Goal: Information Seeking & Learning: Check status

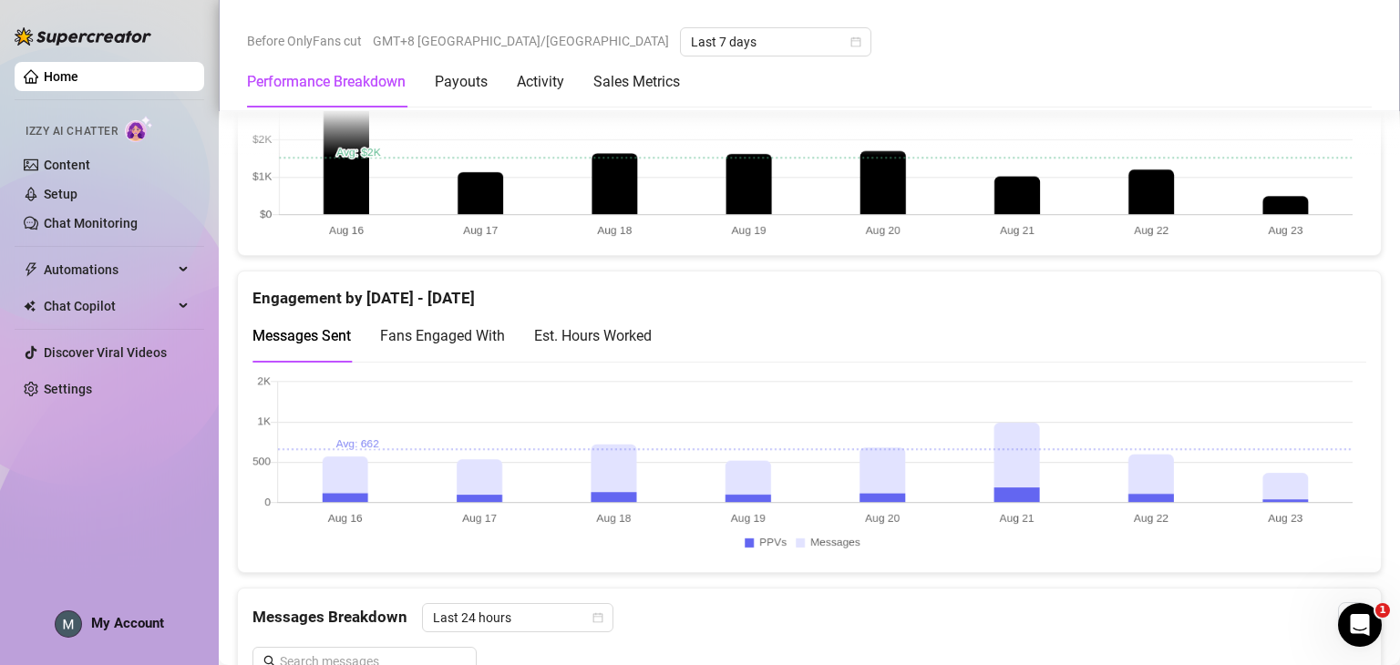
scroll to position [820, 0]
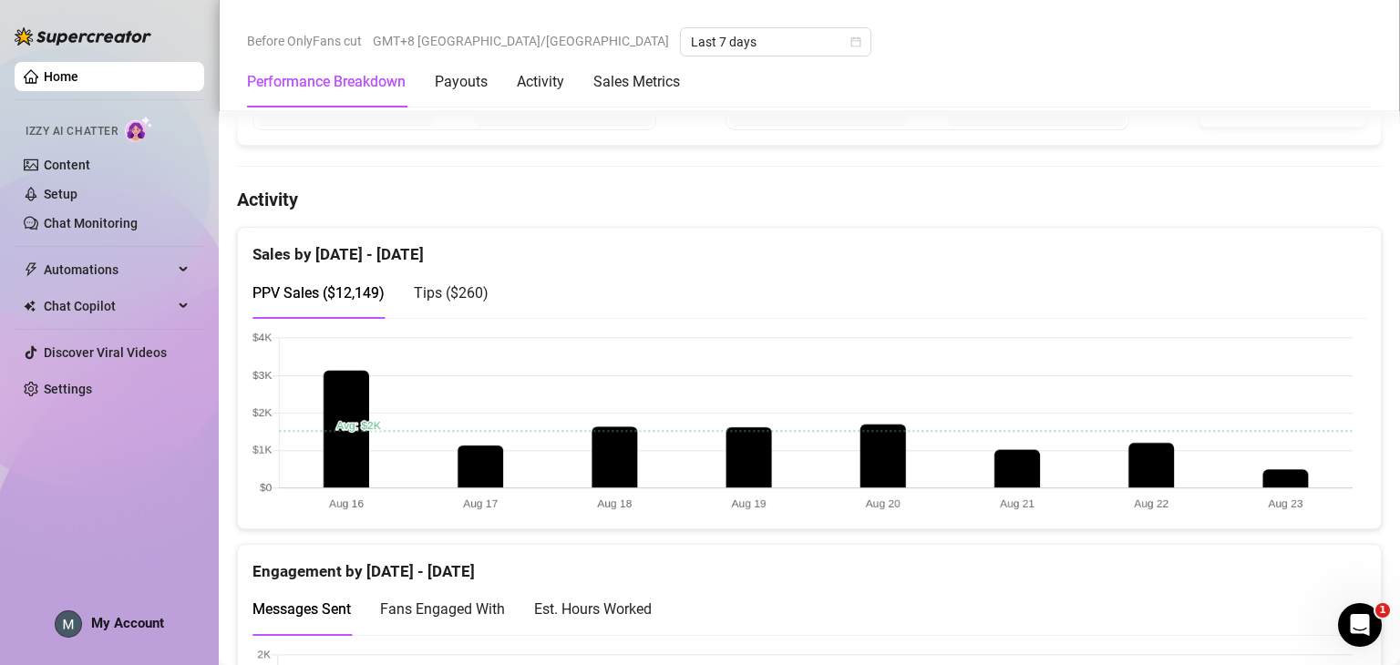
click at [469, 298] on span "Tips ( $260 )" at bounding box center [451, 292] width 75 height 17
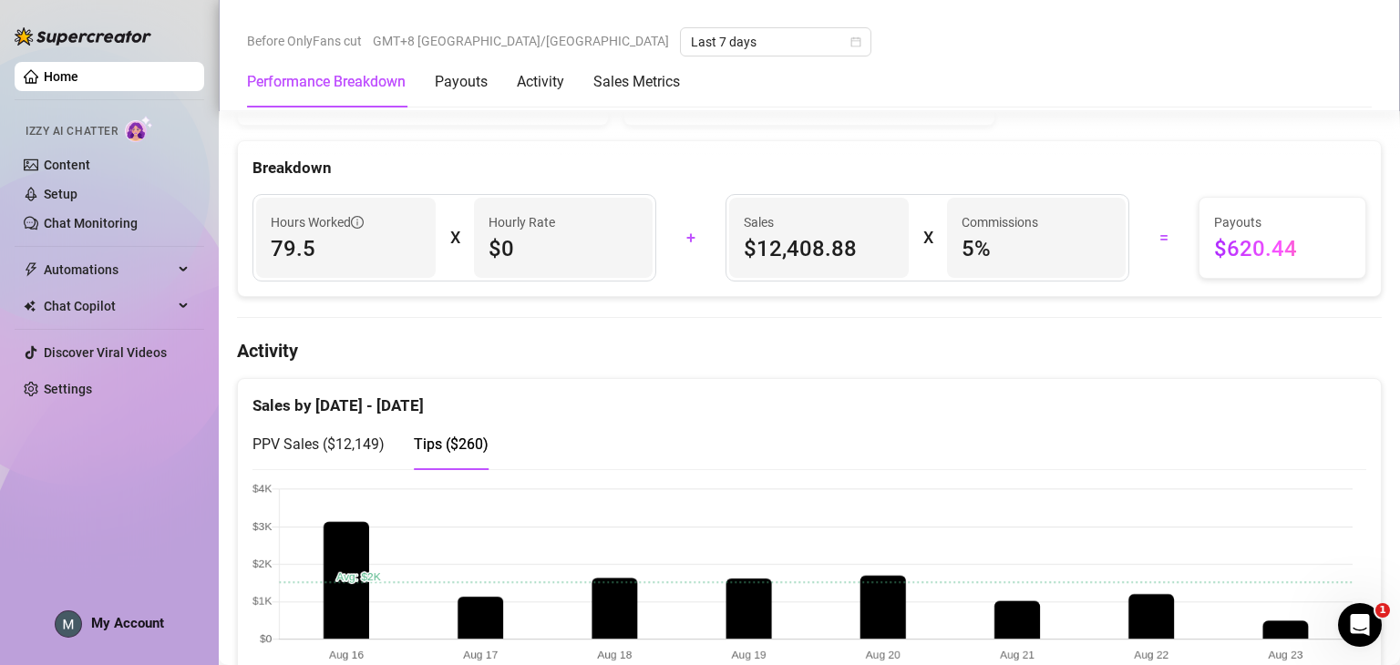
scroll to position [638, 0]
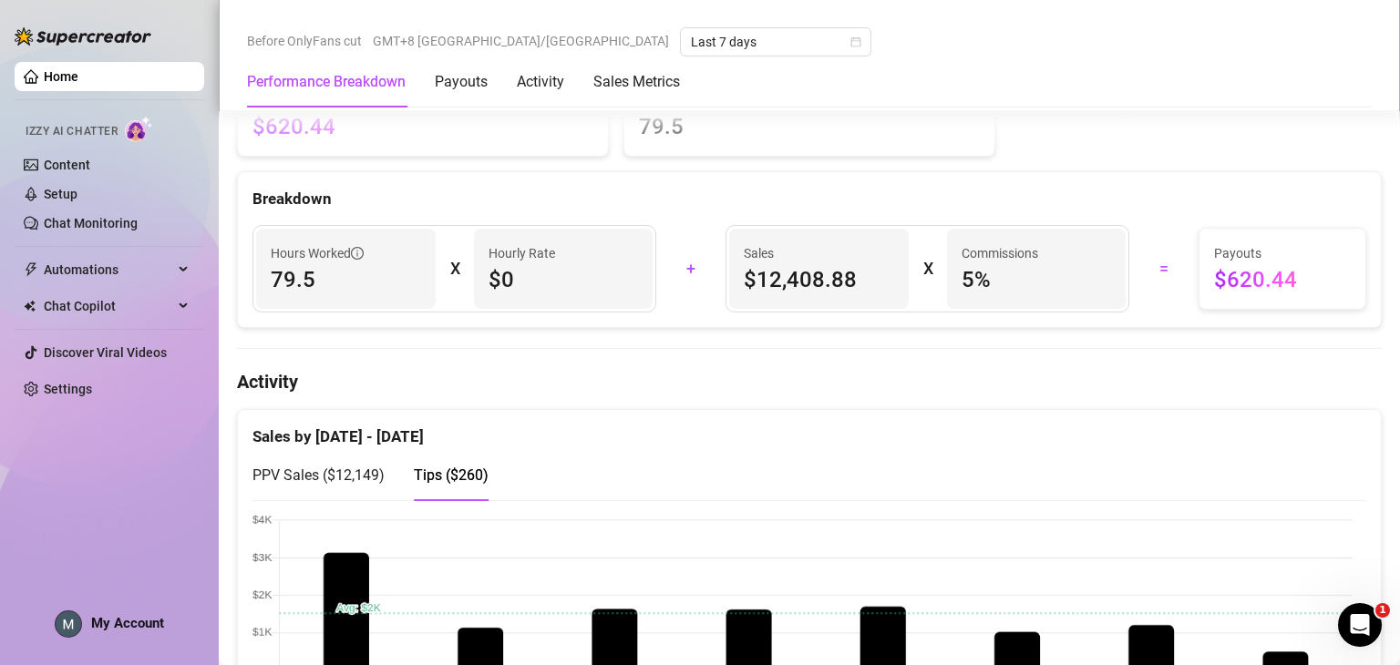
click at [312, 469] on span "PPV Sales ( $12,149 )" at bounding box center [318, 475] width 132 height 17
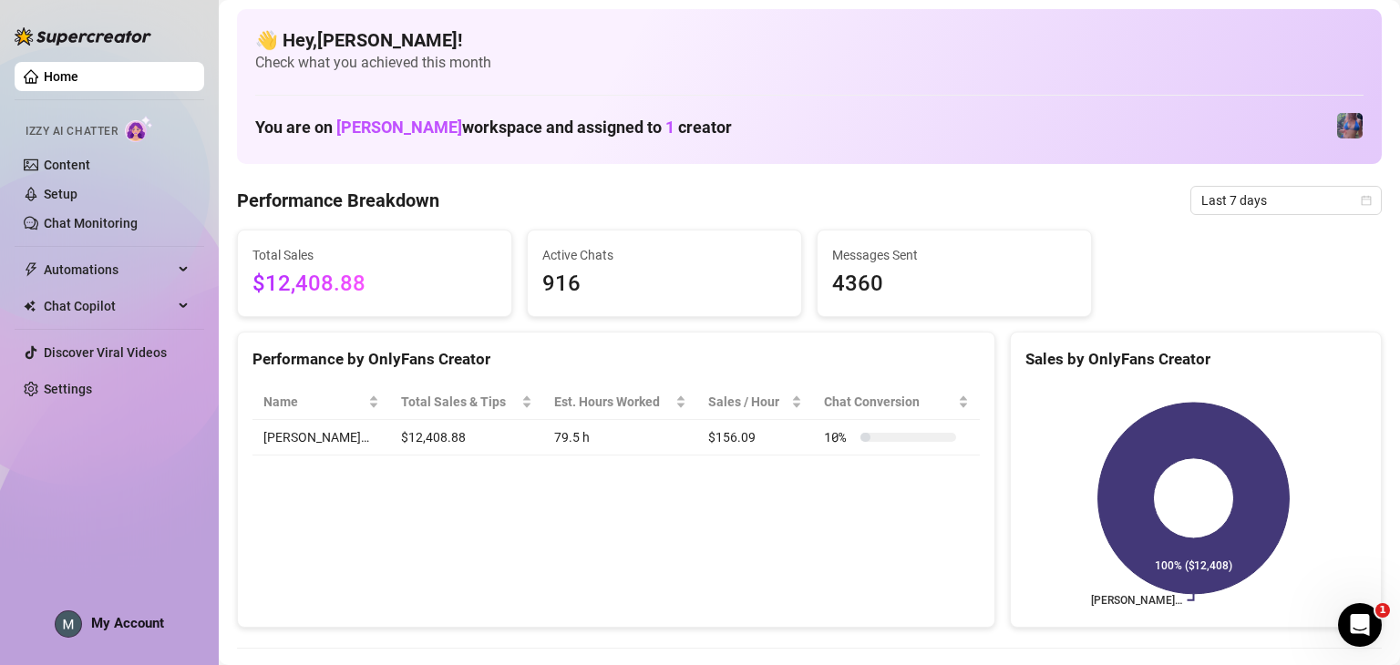
scroll to position [0, 0]
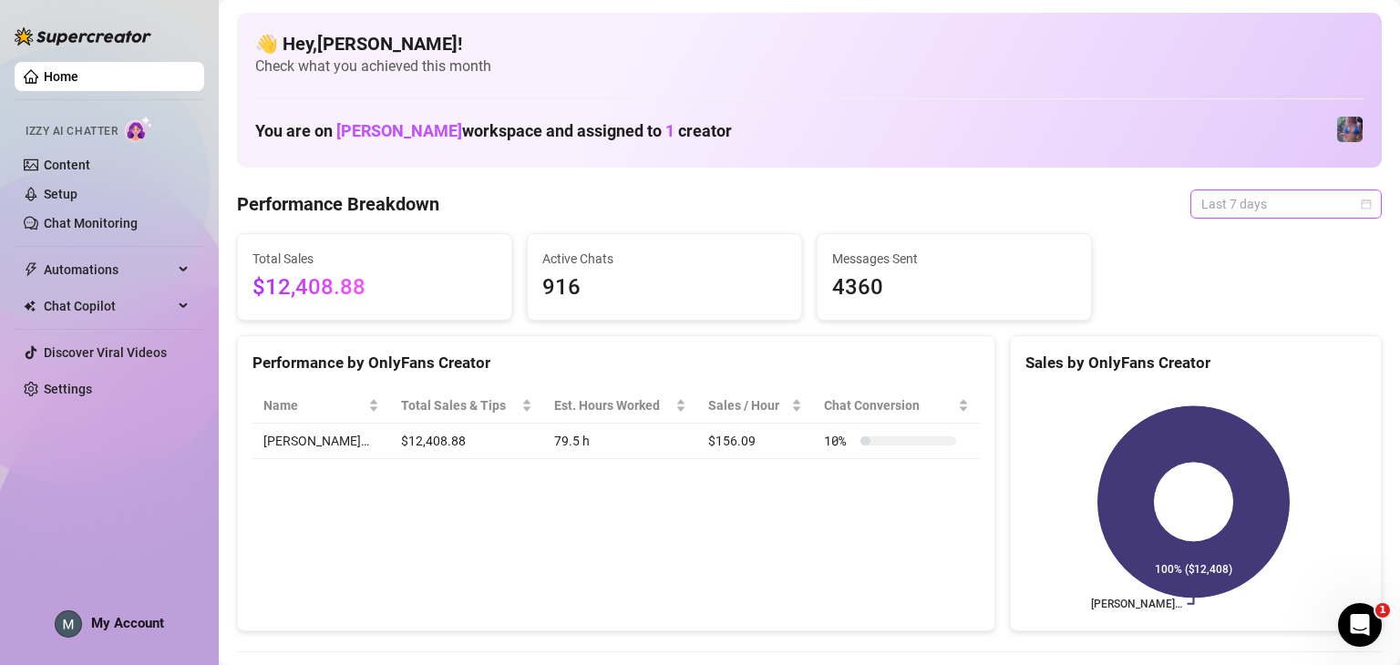
click at [1268, 194] on span "Last 7 days" at bounding box center [1286, 204] width 170 height 27
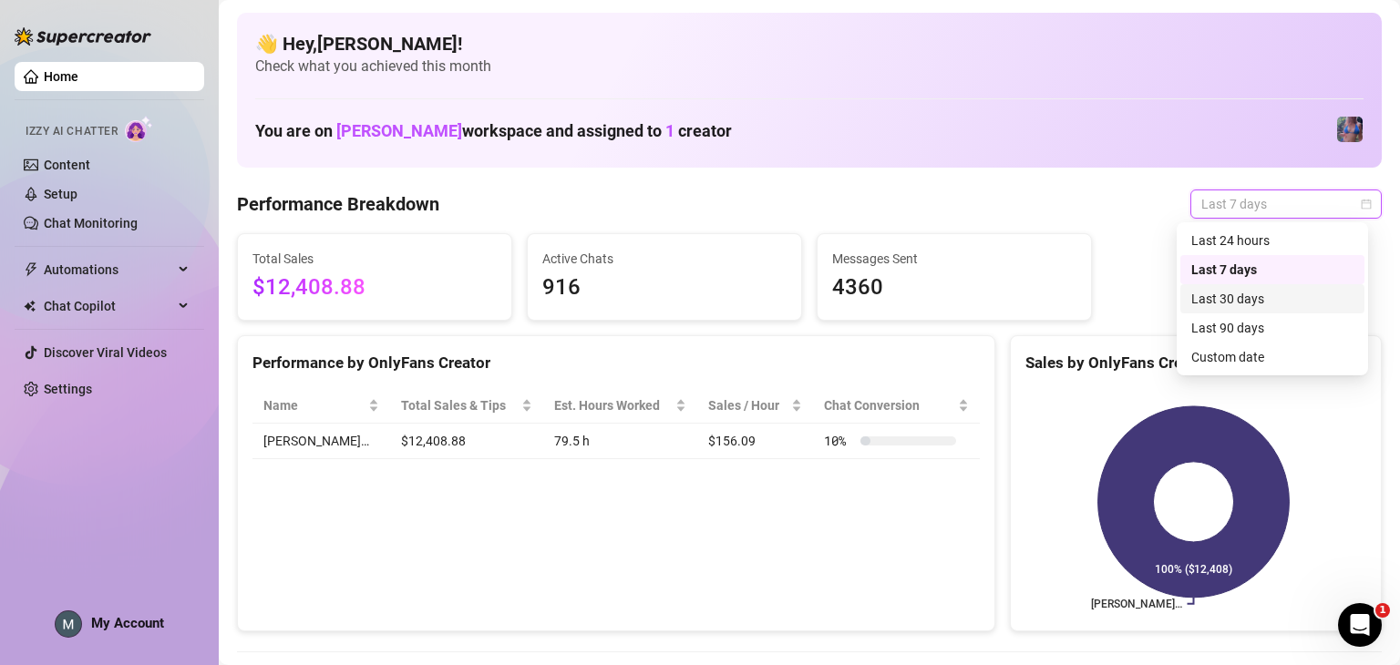
click at [1298, 309] on div "Last 30 days" at bounding box center [1272, 298] width 184 height 29
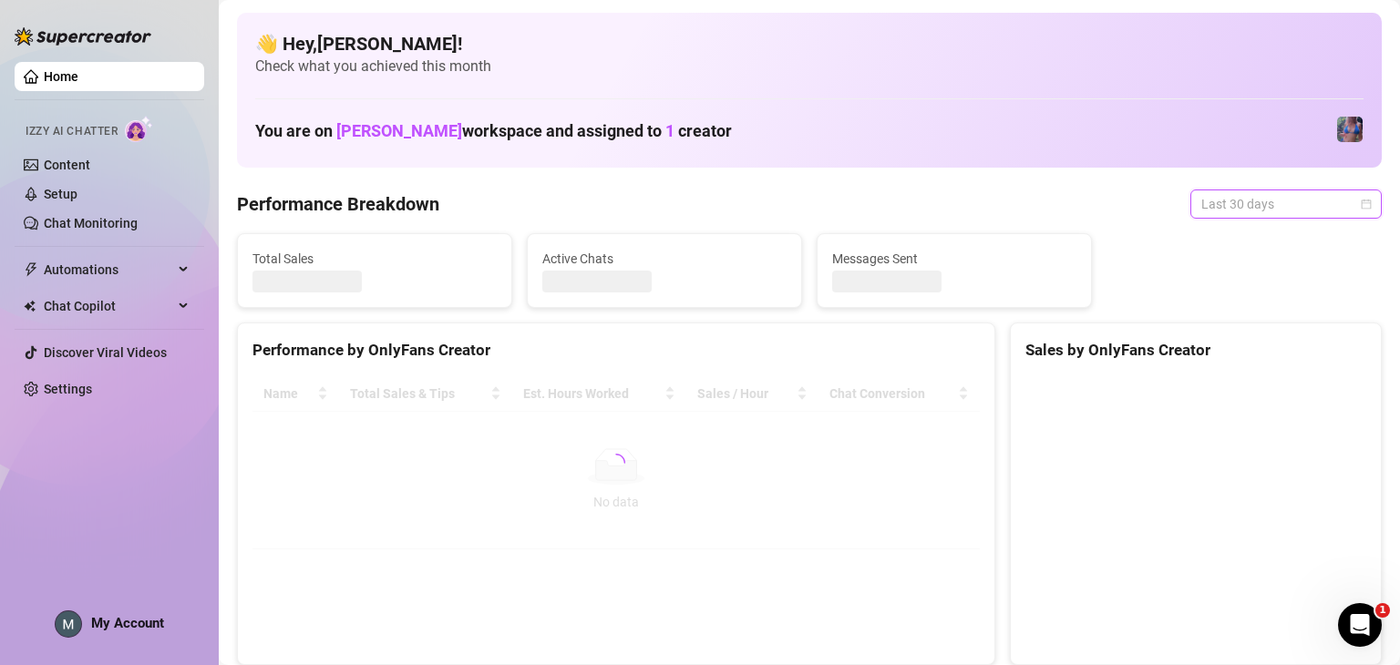
click at [1292, 209] on span "Last 30 days" at bounding box center [1286, 204] width 170 height 27
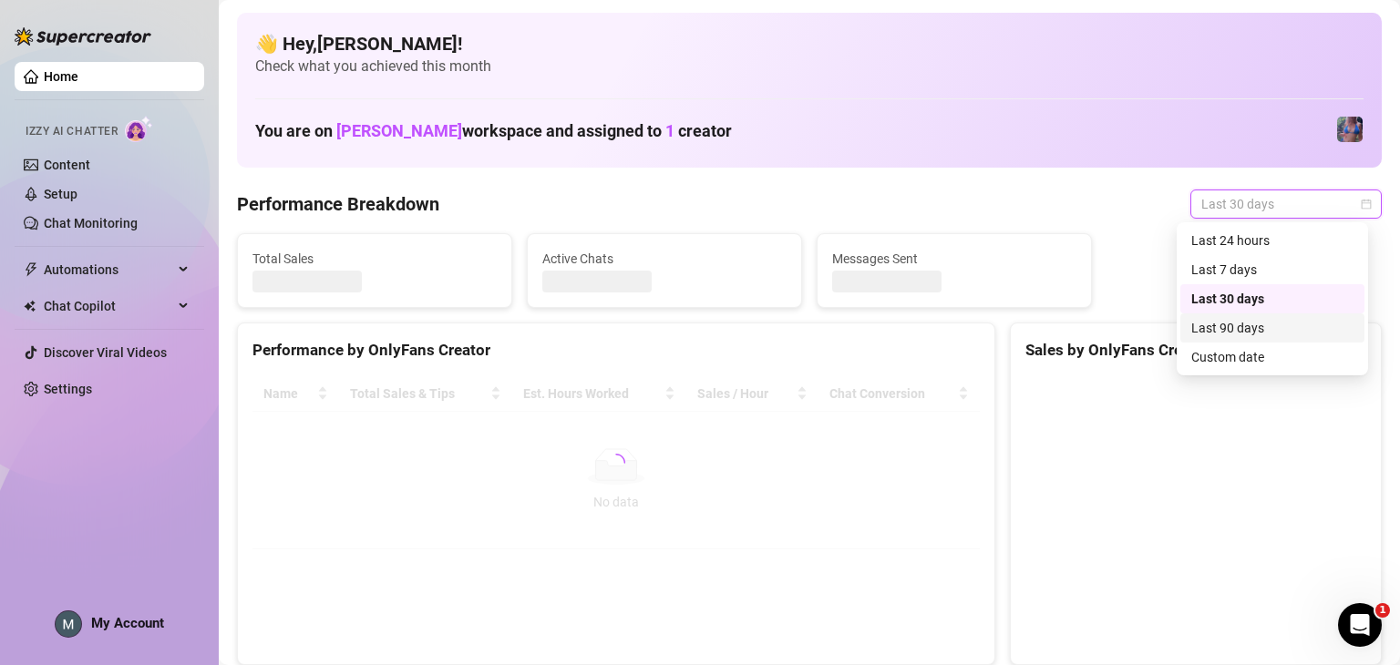
click at [1265, 325] on div "Last 90 days" at bounding box center [1272, 328] width 162 height 20
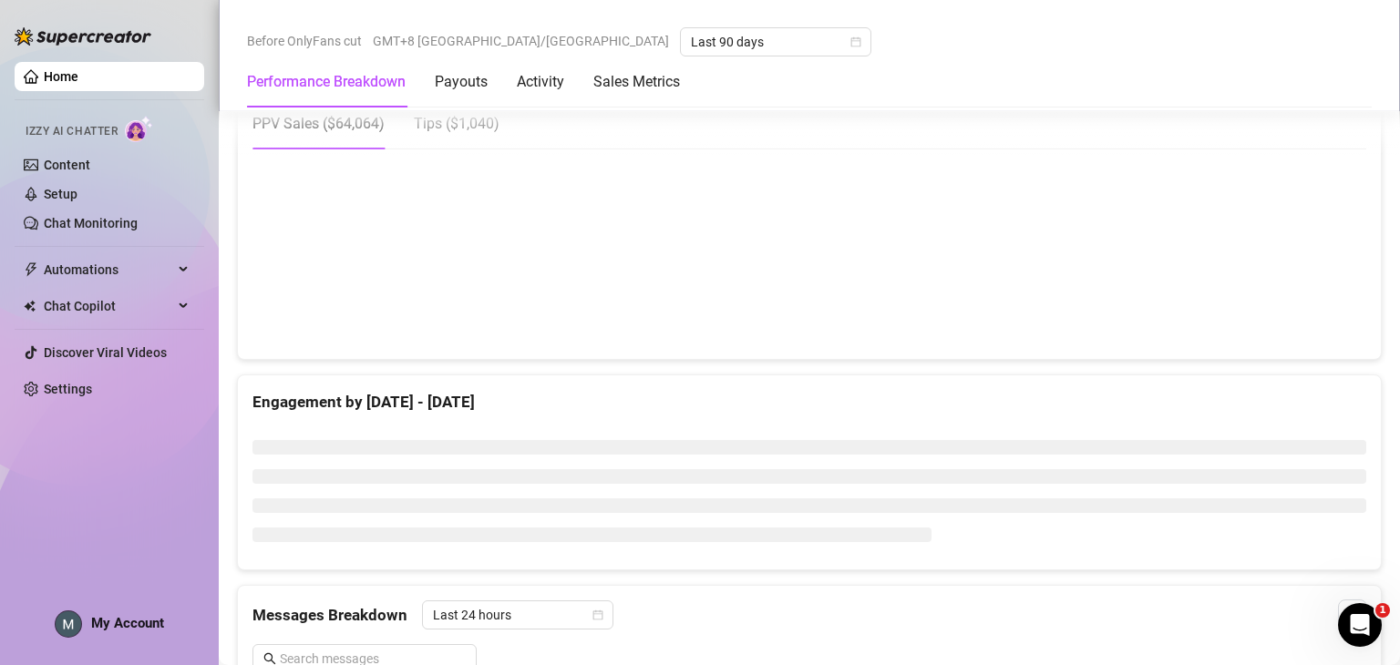
scroll to position [872, 0]
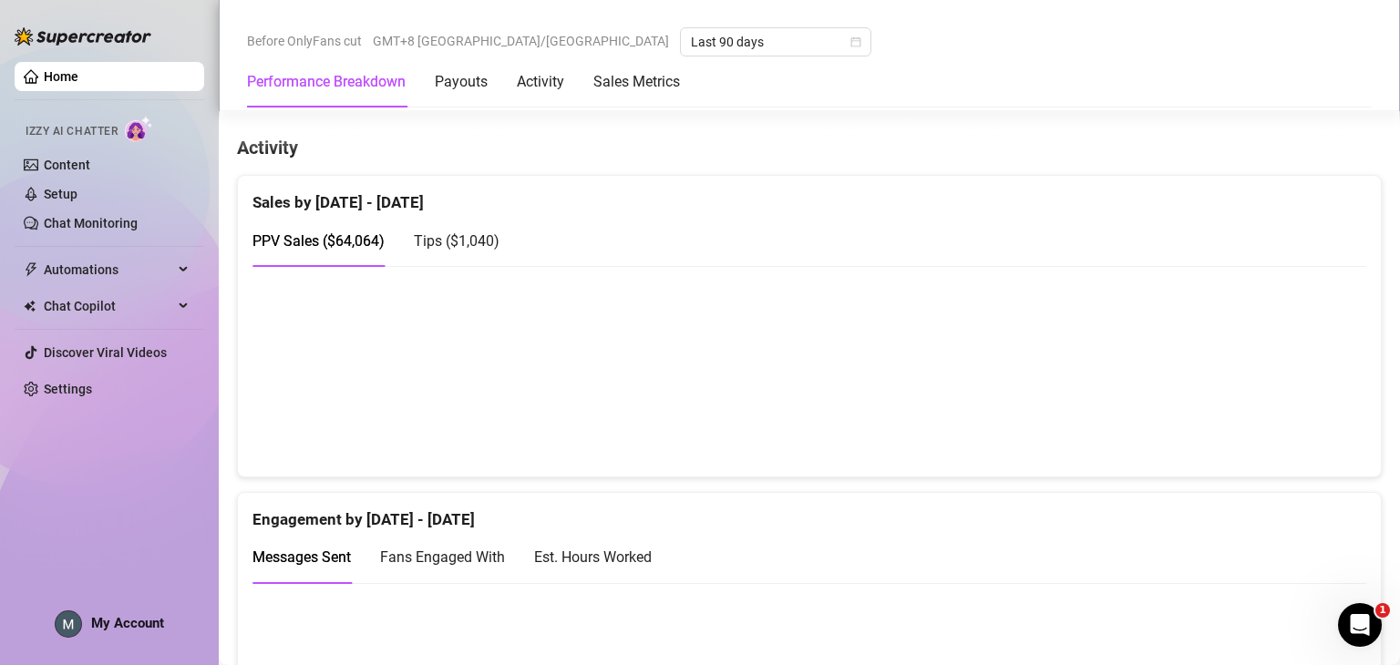
click at [442, 232] on span "Tips ( $1,040 )" at bounding box center [457, 240] width 86 height 17
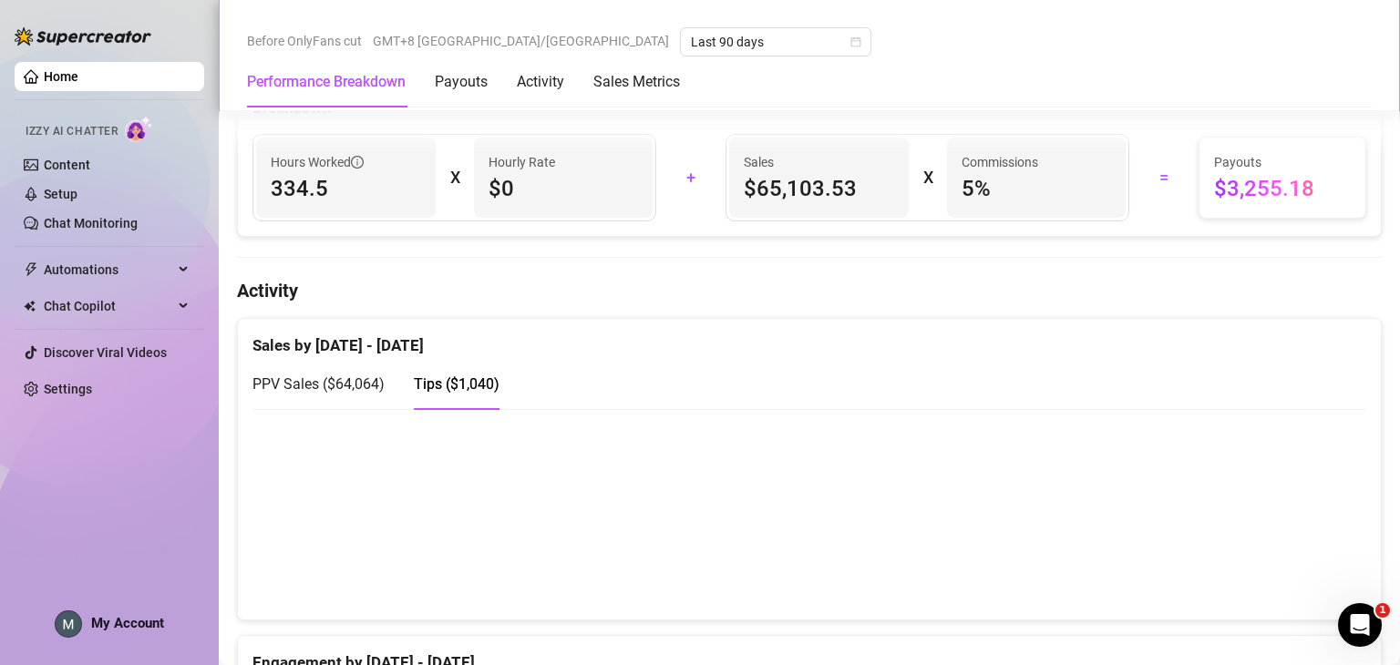
scroll to position [0, 0]
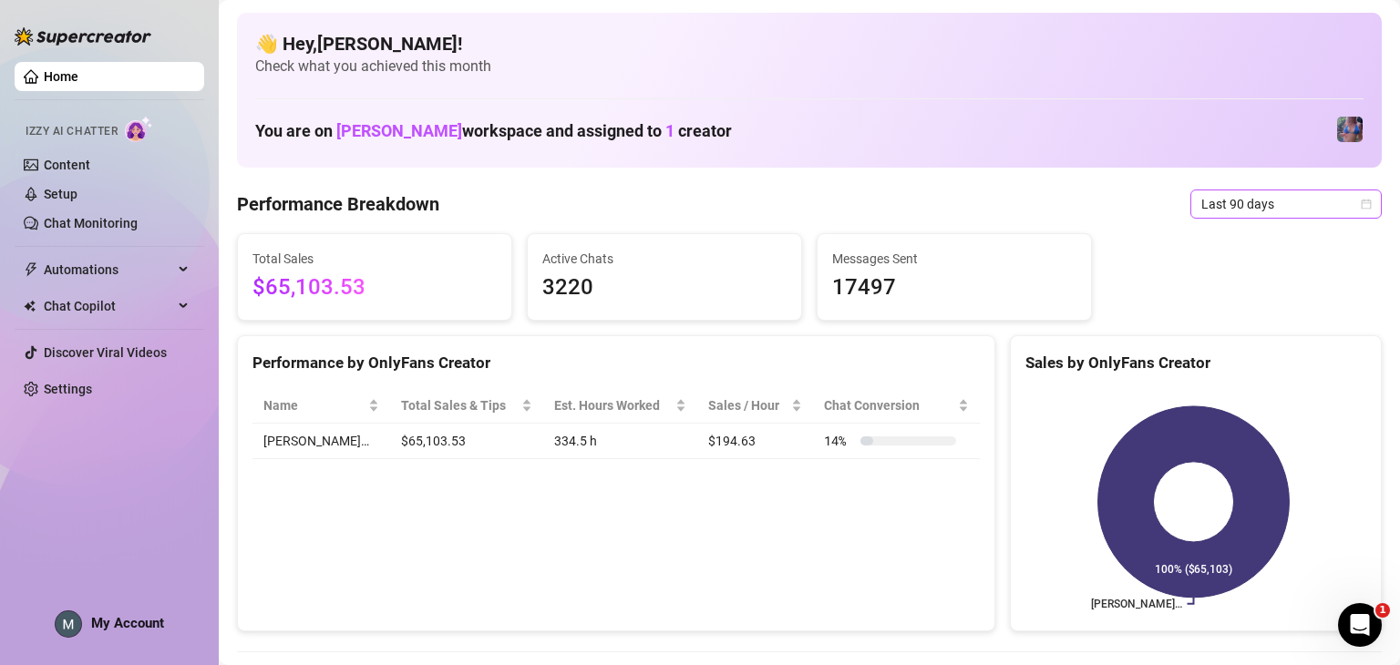
click at [1228, 194] on span "Last 90 days" at bounding box center [1286, 204] width 170 height 27
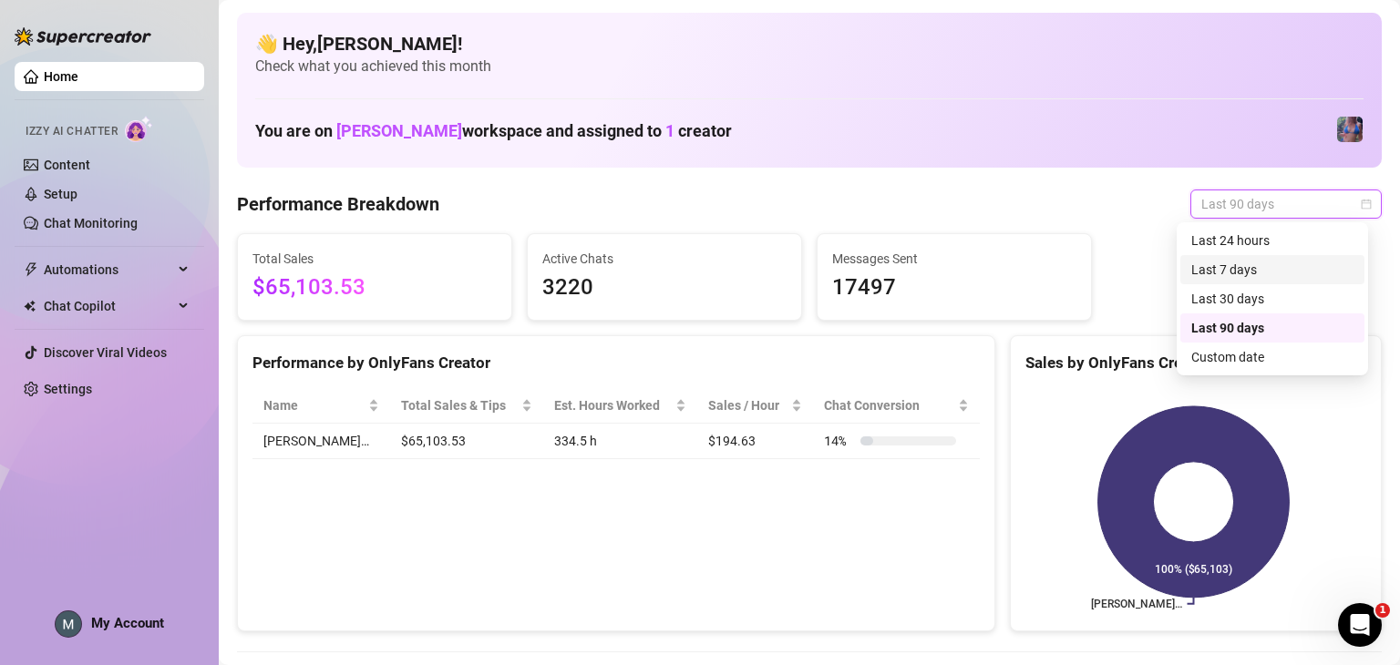
click at [1252, 262] on div "Last 7 days" at bounding box center [1272, 270] width 162 height 20
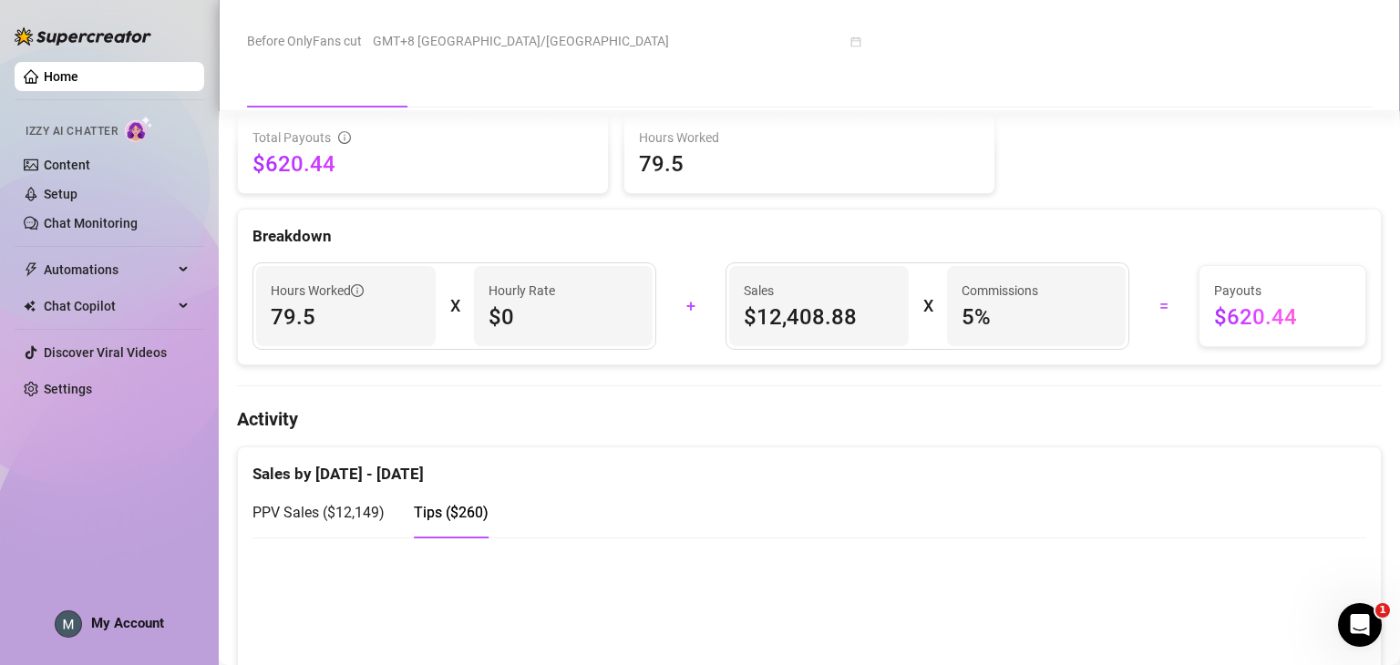
scroll to position [729, 0]
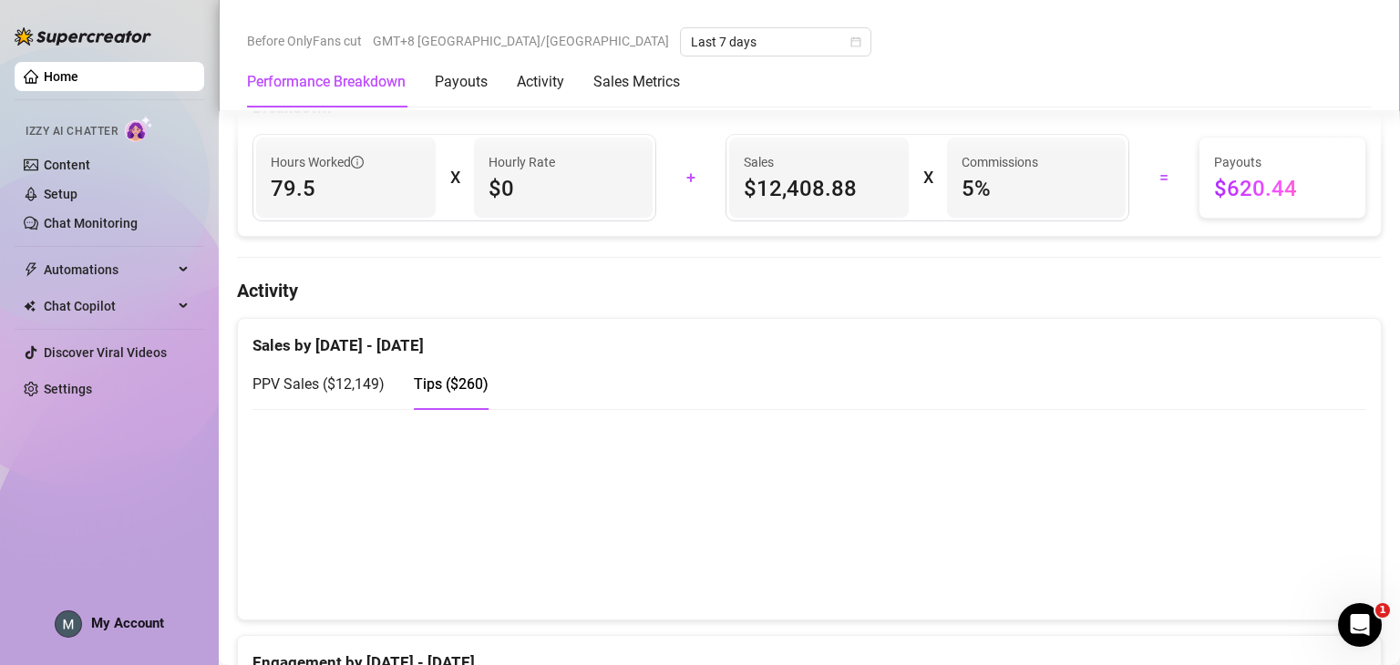
click at [1054, 376] on div "PPV Sales ( $12,149 ) Tips ( $260 )" at bounding box center [809, 384] width 1114 height 52
click at [348, 386] on span "PPV Sales ( $12,149 )" at bounding box center [318, 384] width 132 height 17
click at [479, 386] on span "Tips ( $260 )" at bounding box center [451, 384] width 75 height 17
click at [335, 397] on div "PPV Sales ( $12,149 )" at bounding box center [318, 384] width 132 height 52
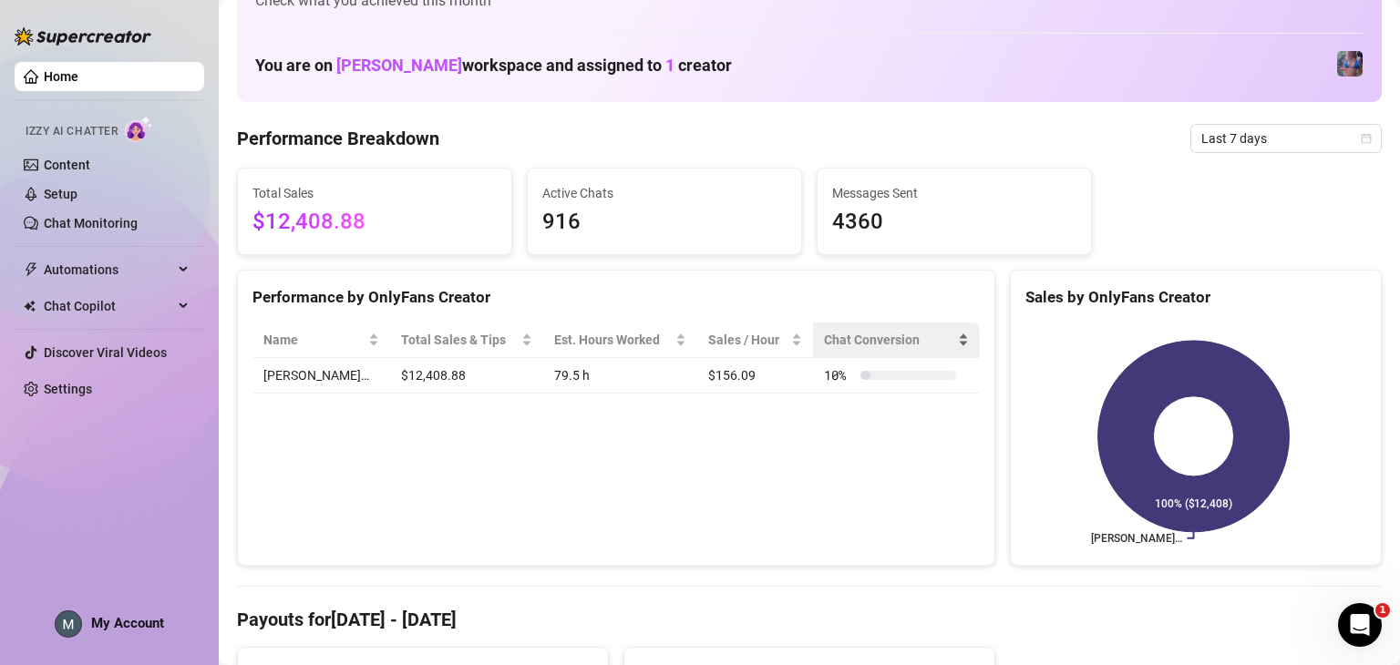
scroll to position [0, 0]
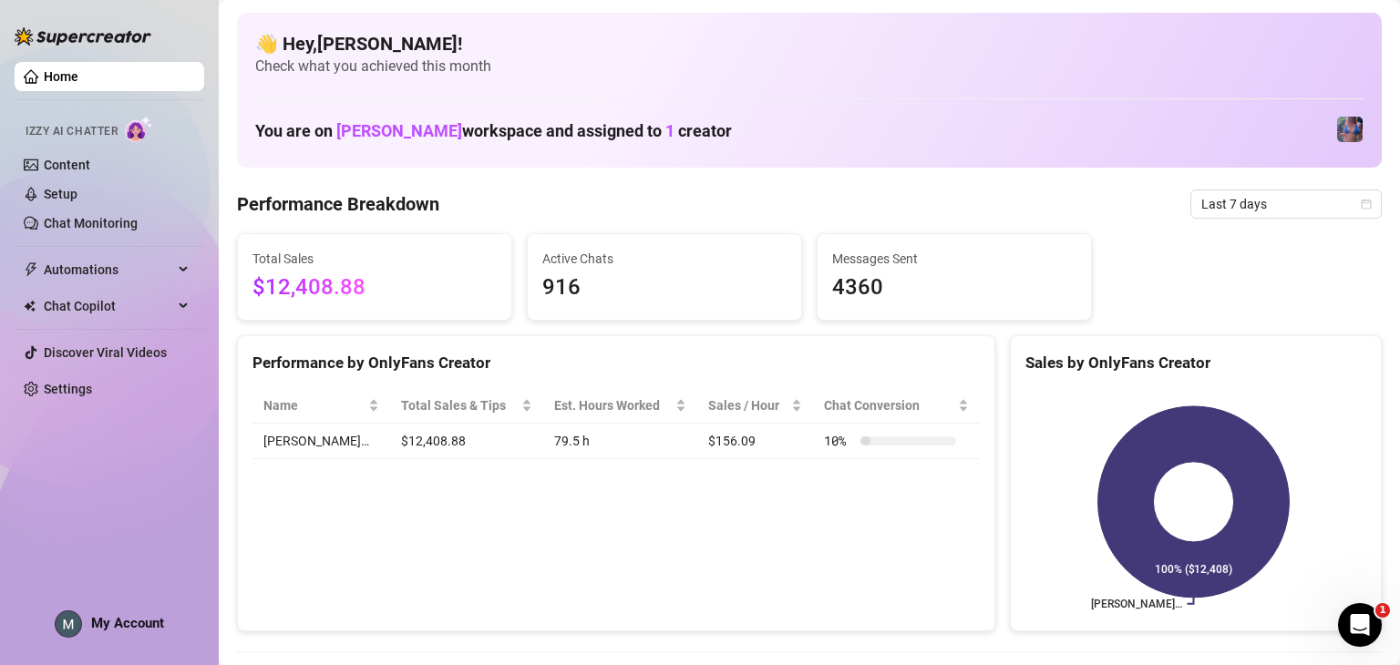
click at [857, 135] on div "You are on [PERSON_NAME] workspace and assigned to 1 creator" at bounding box center [809, 129] width 1108 height 39
